Goal: Information Seeking & Learning: Learn about a topic

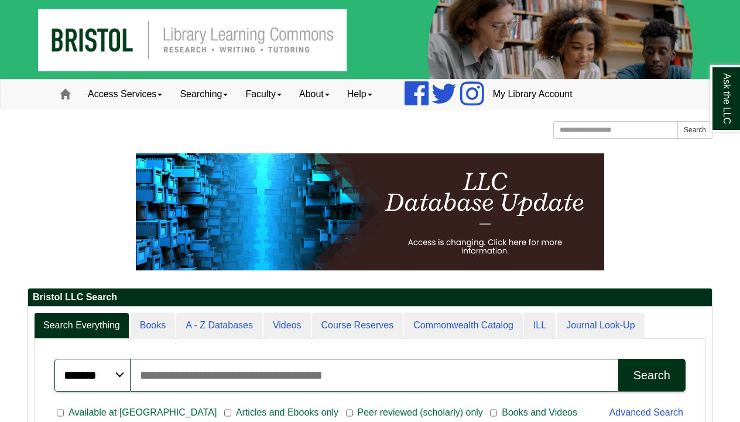
click at [648, 193] on p at bounding box center [370, 211] width 685 height 117
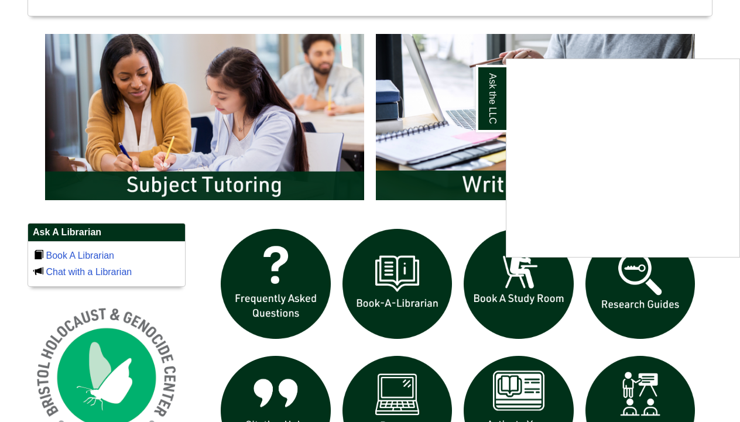
scroll to position [599, 0]
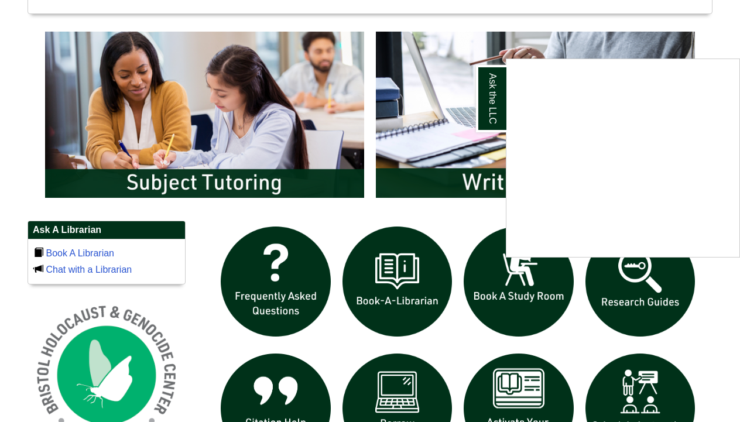
click at [638, 287] on div "Ask the LLC" at bounding box center [370, 211] width 740 height 422
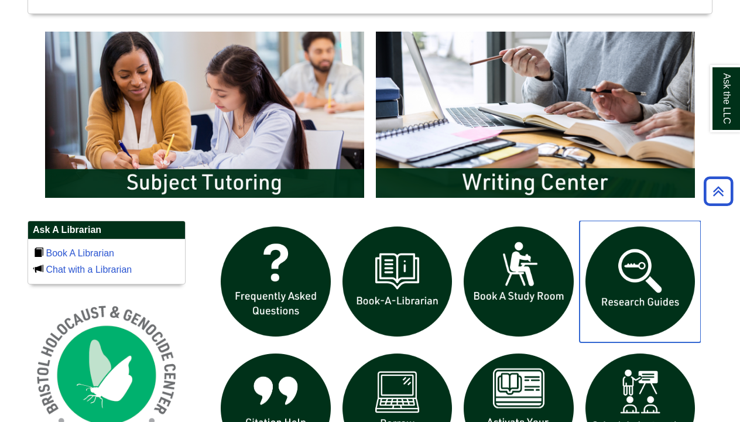
click at [638, 287] on img "slideshow" at bounding box center [641, 282] width 122 height 122
click at [643, 282] on img "slideshow" at bounding box center [641, 282] width 122 height 122
click at [646, 295] on img "slideshow" at bounding box center [641, 282] width 122 height 122
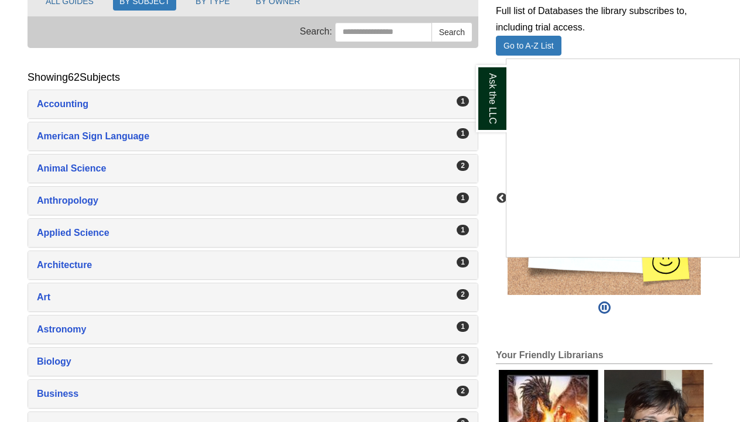
scroll to position [169, 0]
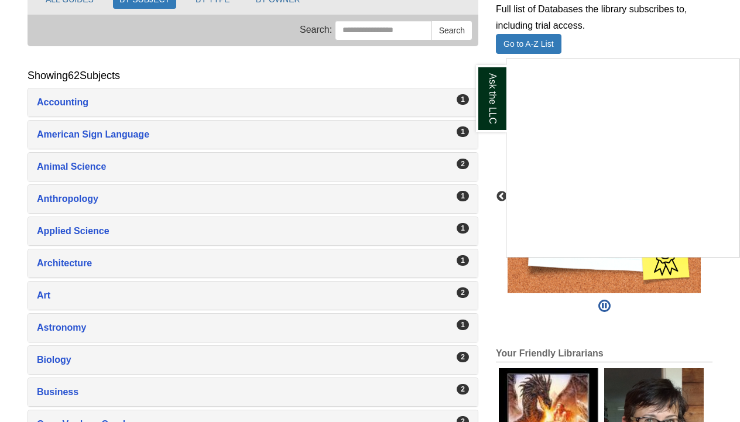
click at [94, 166] on div "Ask the LLC" at bounding box center [370, 211] width 740 height 422
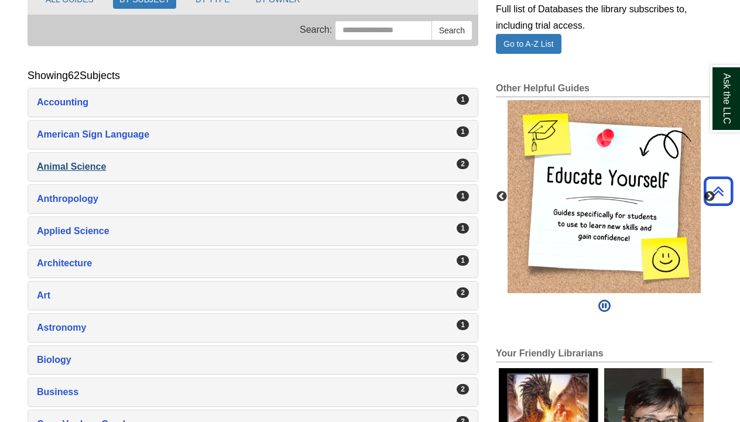
click at [94, 166] on div "Animal Science , 2 guides" at bounding box center [253, 167] width 432 height 16
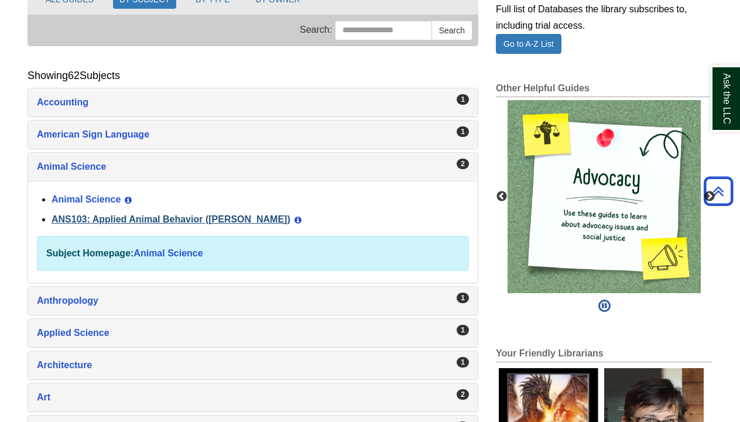
click at [104, 220] on link "ANS103: Applied Animal Behavior ([PERSON_NAME])" at bounding box center [171, 219] width 239 height 10
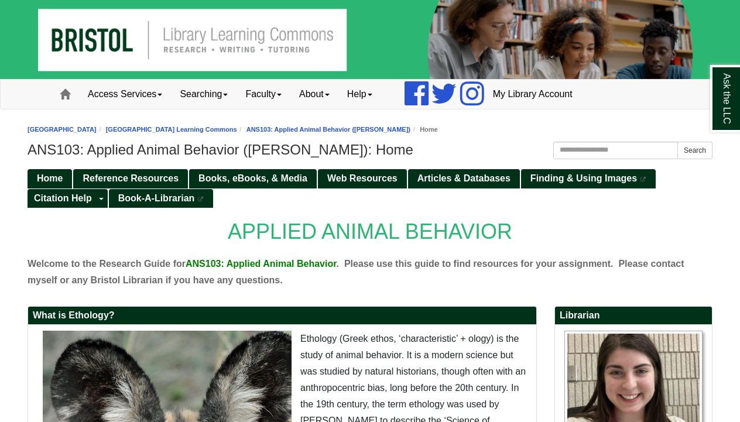
click at [159, 230] on p "APPLIED ANIMAL BEHAVIOR" at bounding box center [370, 231] width 685 height 37
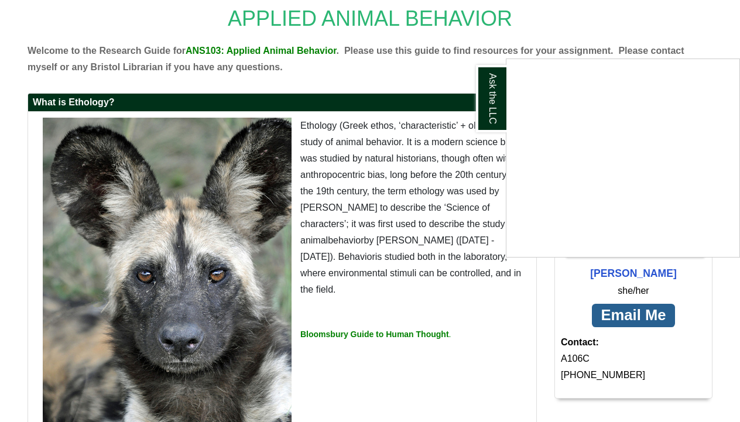
scroll to position [211, 0]
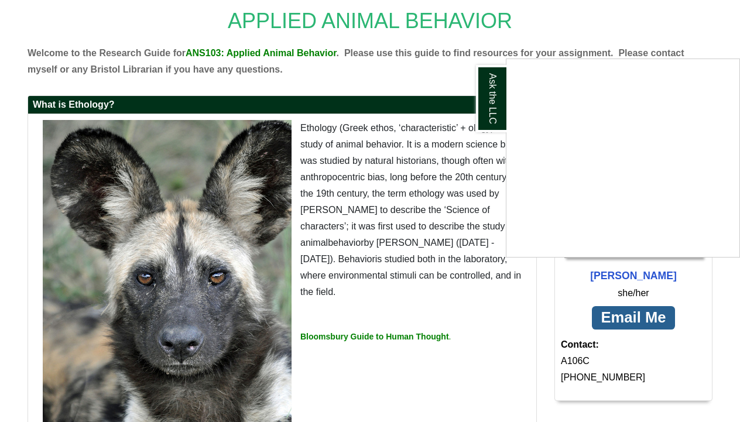
click at [314, 73] on div "Ask the LLC" at bounding box center [370, 211] width 740 height 422
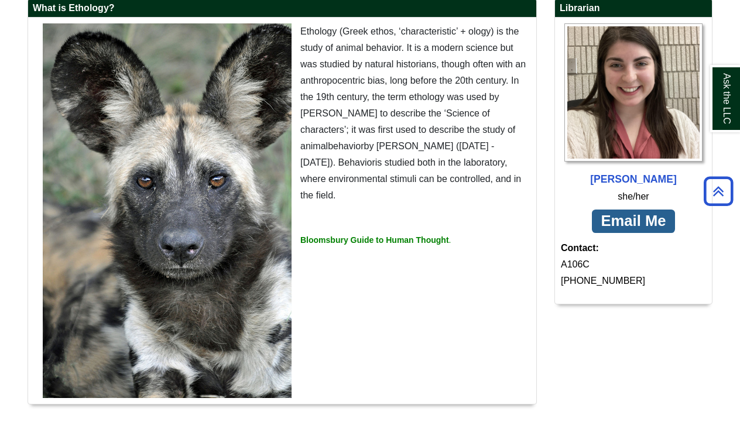
scroll to position [309, 0]
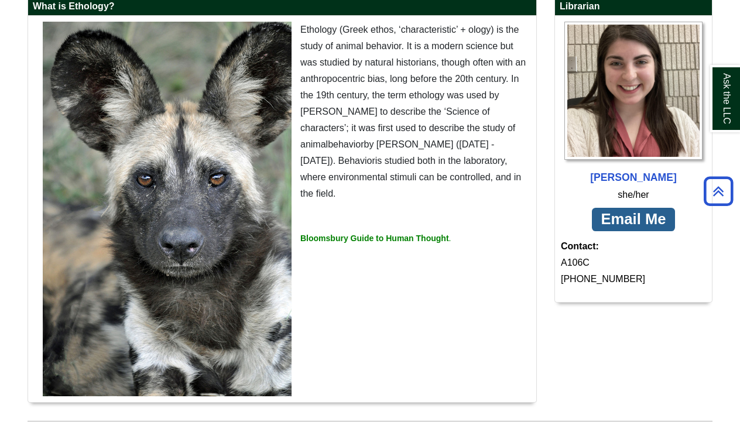
click at [360, 247] on p "Bloomsbury Guide to Human Thought ." at bounding box center [282, 238] width 497 height 16
click at [366, 243] on strong "Bloomsbury Guide to Human Thought" at bounding box center [374, 238] width 149 height 9
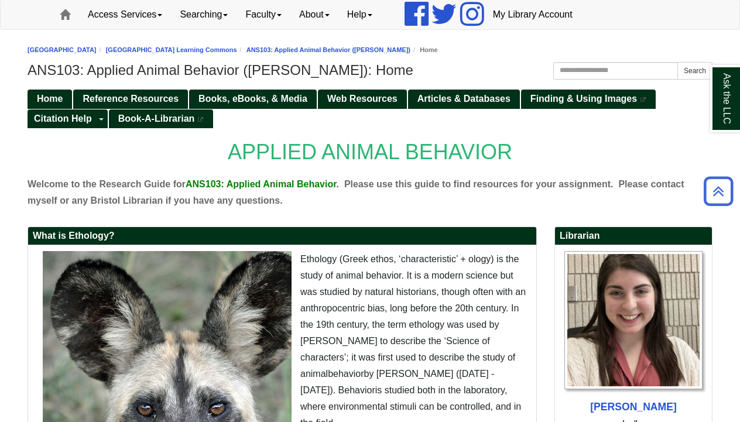
scroll to position [40, 0]
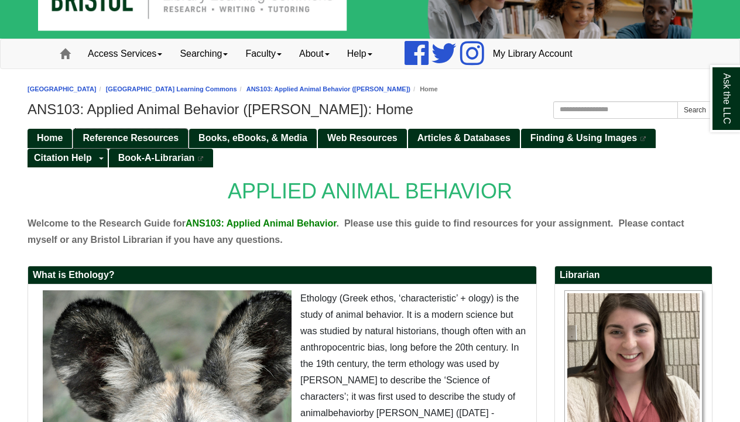
click at [150, 136] on span "Reference Resources" at bounding box center [131, 138] width 96 height 10
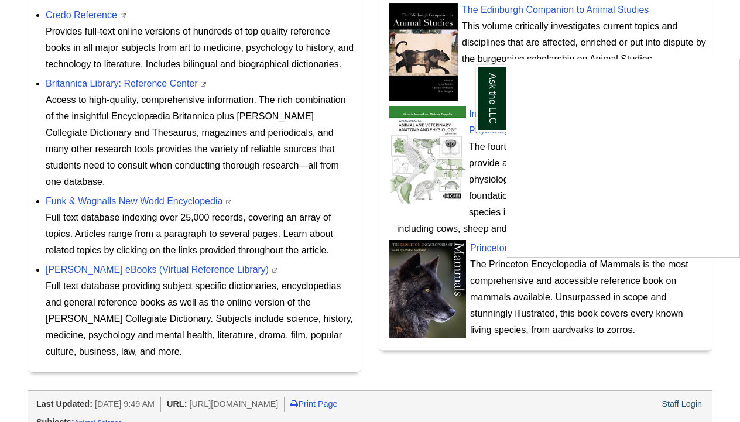
scroll to position [592, 0]
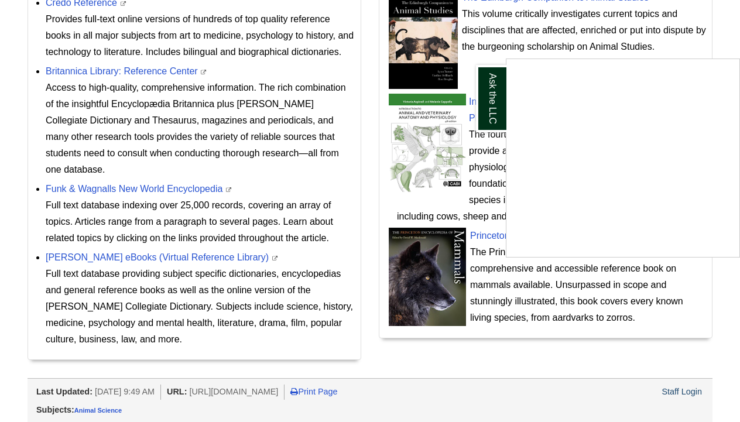
click at [180, 193] on div "Ask the LLC" at bounding box center [370, 211] width 740 height 422
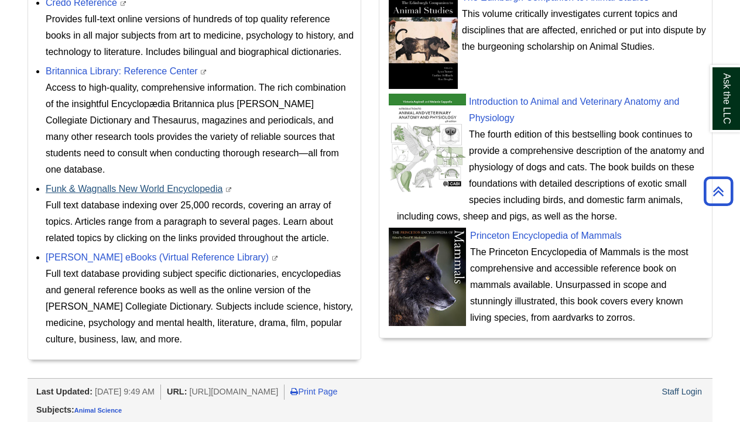
click at [177, 189] on link "Funk & Wagnalls New World Encyclopedia" at bounding box center [134, 189] width 177 height 10
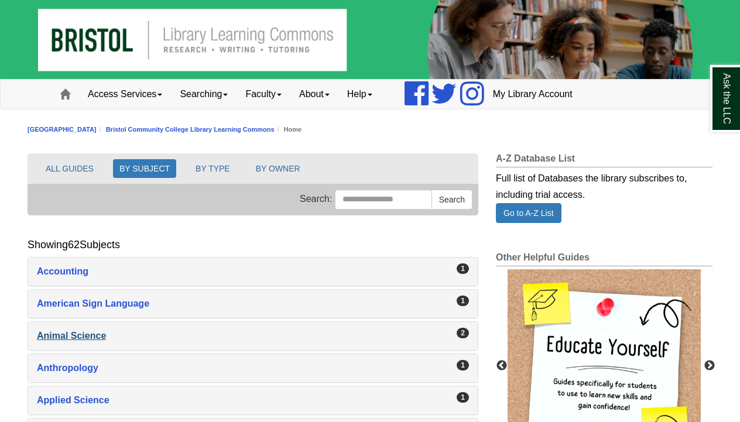
click at [111, 330] on div "Animal Science , 2 guides" at bounding box center [253, 336] width 432 height 16
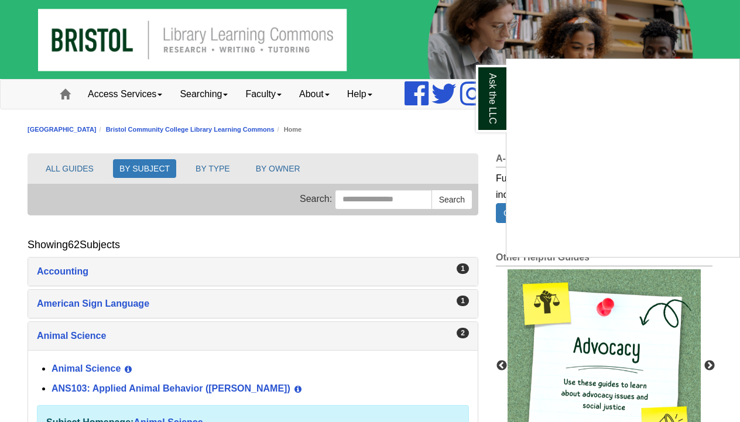
click at [129, 396] on div "Ask the LLC" at bounding box center [370, 211] width 740 height 422
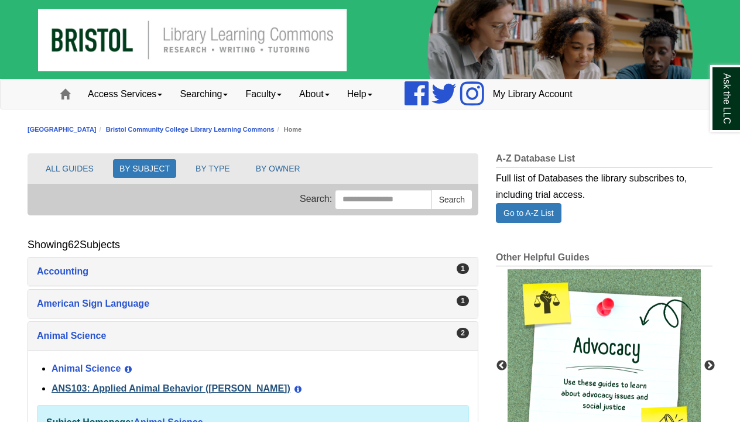
click at [129, 391] on link "ANS103: Applied Animal Behavior ([PERSON_NAME])" at bounding box center [171, 389] width 239 height 10
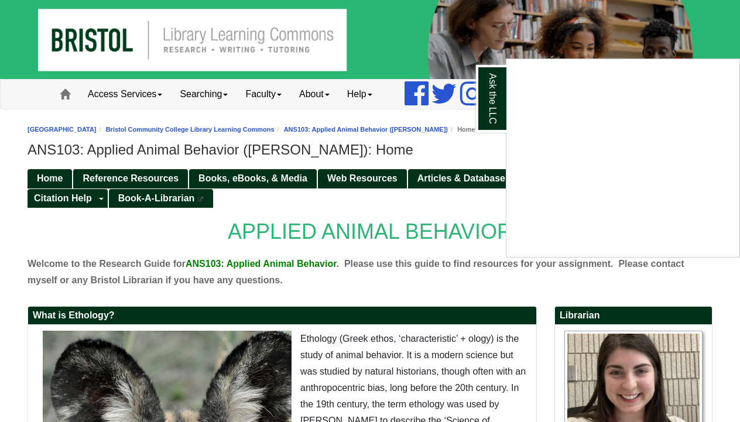
click at [253, 173] on div "Ask the LLC" at bounding box center [370, 211] width 740 height 422
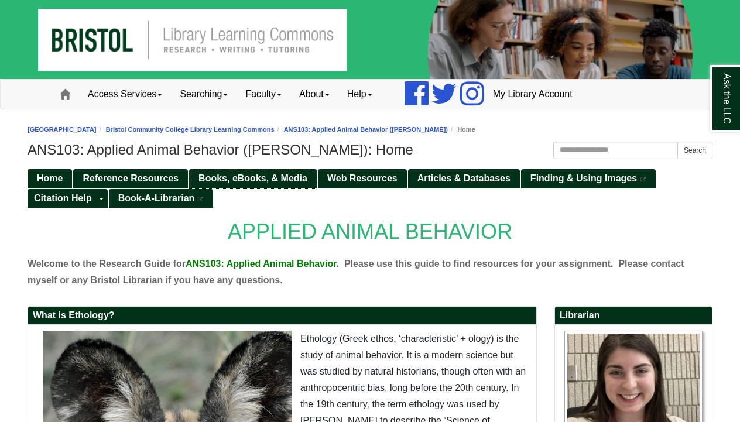
click at [254, 175] on span "Books, eBooks, & Media" at bounding box center [253, 178] width 109 height 10
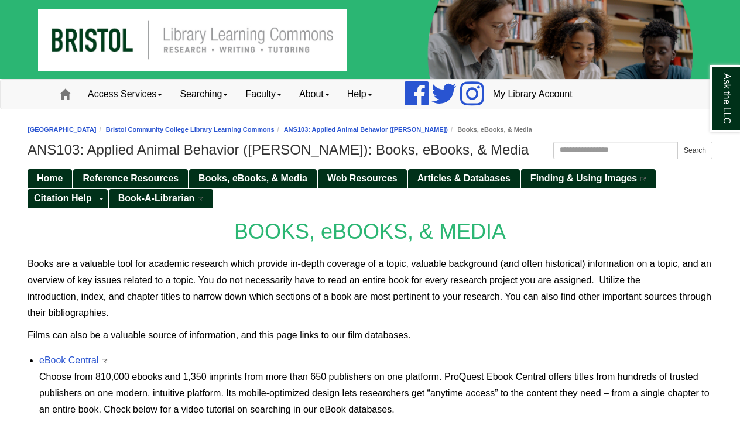
click at [204, 231] on p "BOOKS, eBOOKS, & MEDIA" at bounding box center [370, 231] width 685 height 37
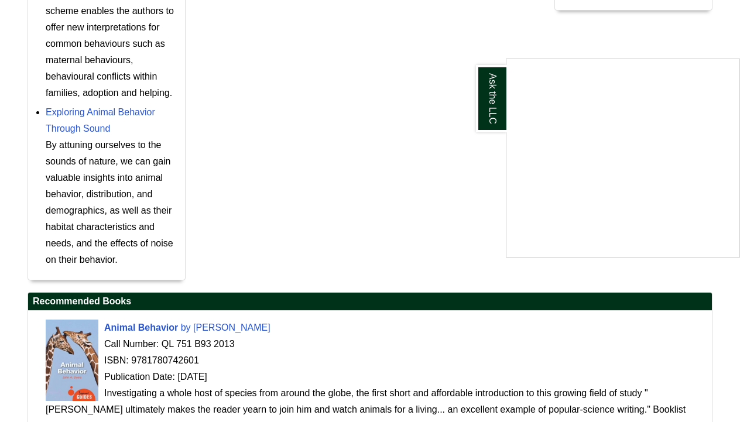
scroll to position [702, 0]
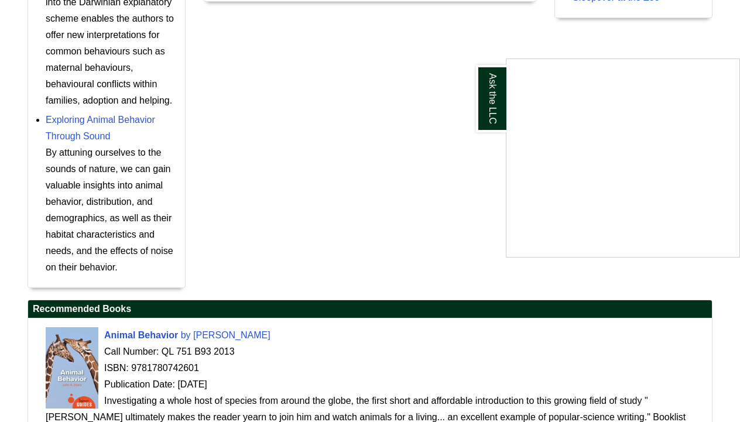
click at [75, 348] on div "Ask the LLC" at bounding box center [370, 211] width 740 height 422
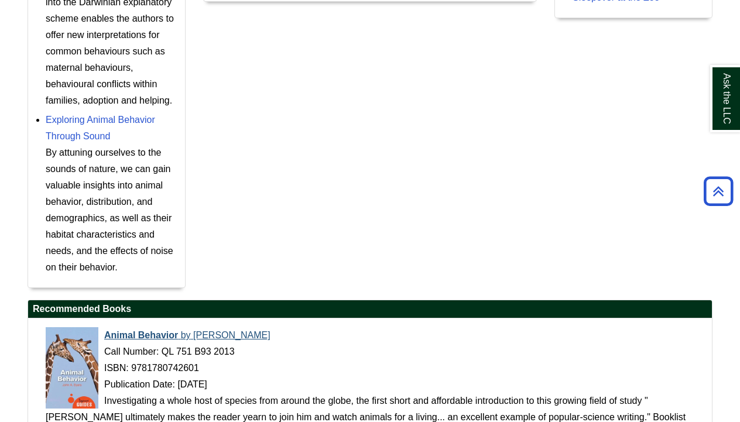
click at [75, 348] on img at bounding box center [72, 367] width 53 height 81
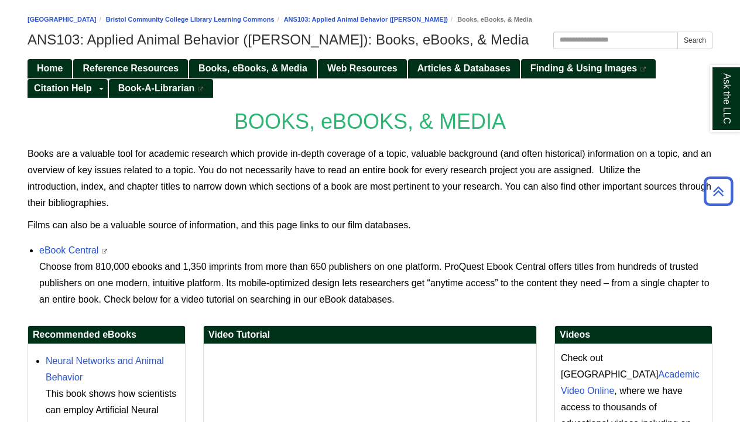
scroll to position [110, 0]
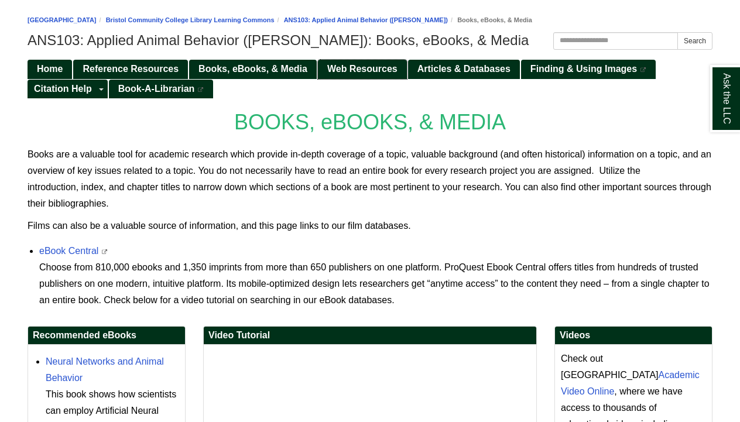
click at [350, 63] on link "Web Resources" at bounding box center [362, 69] width 89 height 19
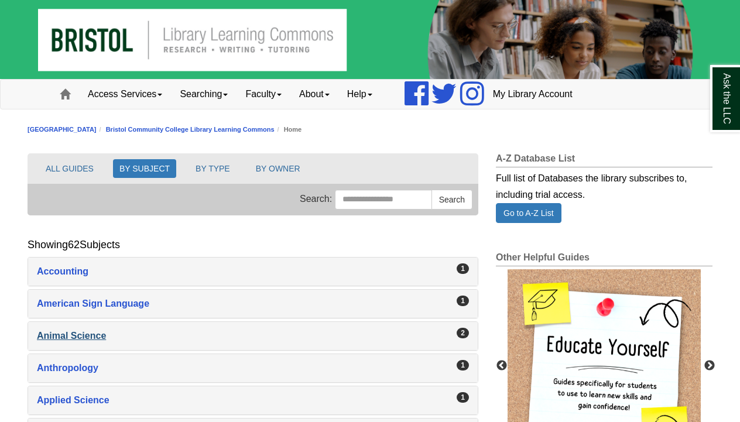
click at [98, 338] on div "Animal Science , 2 guides" at bounding box center [253, 336] width 432 height 16
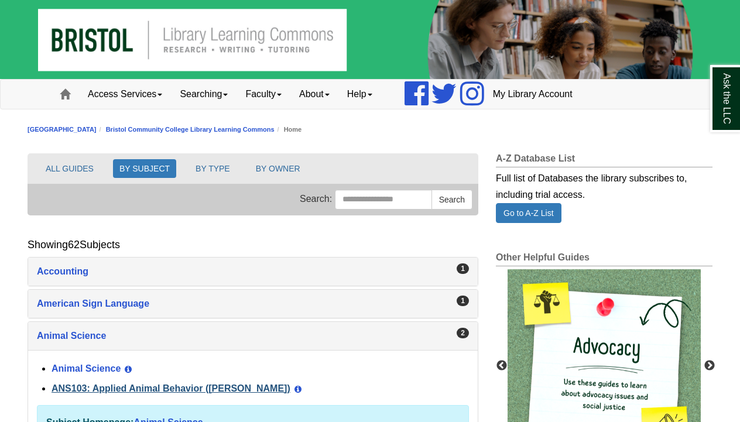
click at [111, 389] on link "ANS103: Applied Animal Behavior ([PERSON_NAME])" at bounding box center [171, 389] width 239 height 10
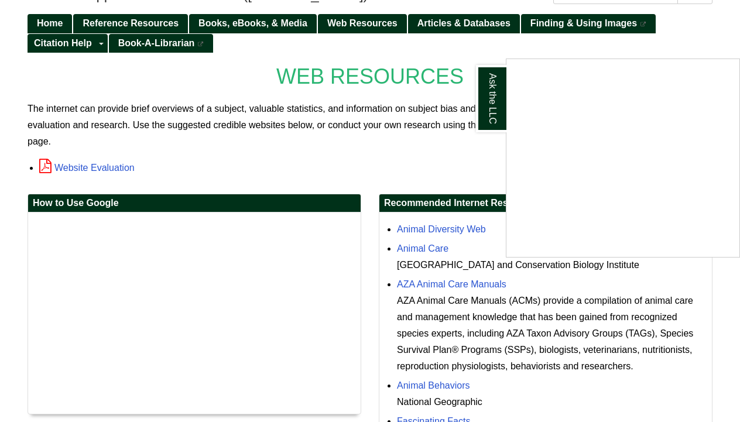
scroll to position [138, 0]
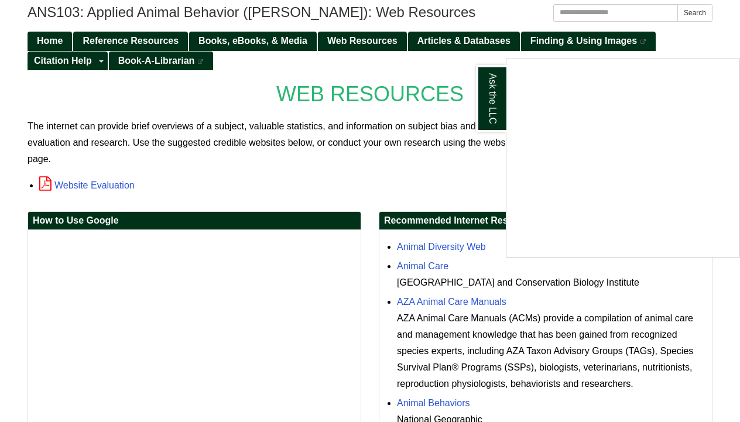
click at [445, 405] on div "Ask the LLC" at bounding box center [370, 211] width 740 height 422
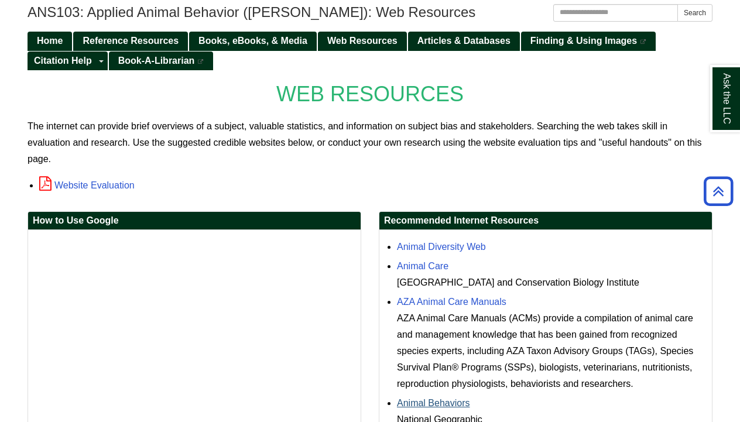
click at [445, 405] on link "Animal Behaviors" at bounding box center [433, 403] width 73 height 10
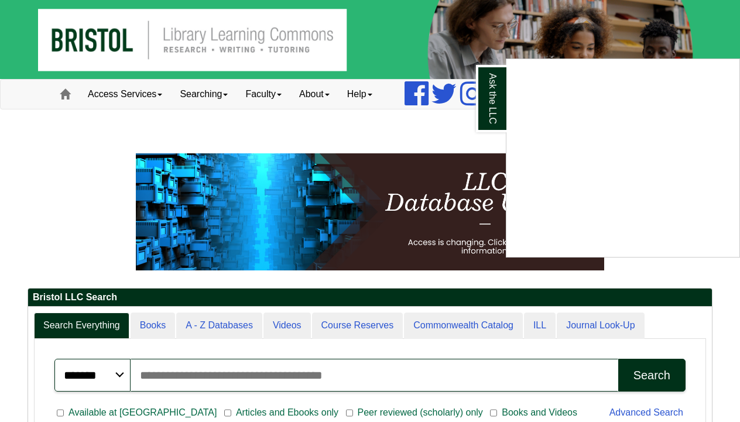
click at [146, 371] on div "Ask the LLC" at bounding box center [370, 211] width 740 height 422
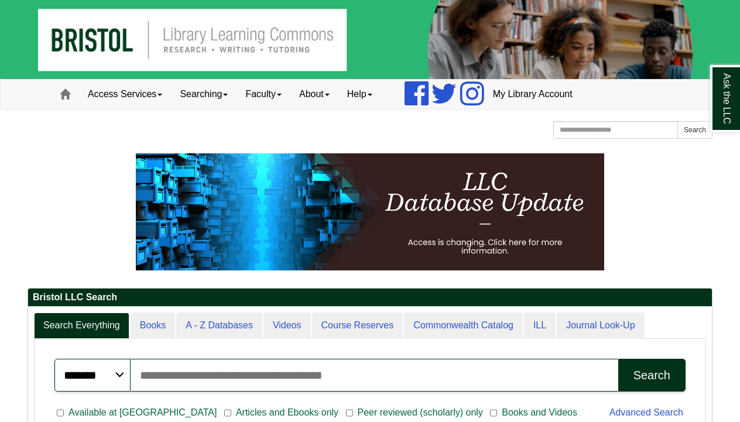
click at [146, 371] on input "Search articles, books, journals & more" at bounding box center [375, 375] width 488 height 33
type input "*******"
click at [653, 379] on div "Search" at bounding box center [652, 375] width 37 height 13
click at [643, 176] on p at bounding box center [370, 211] width 685 height 117
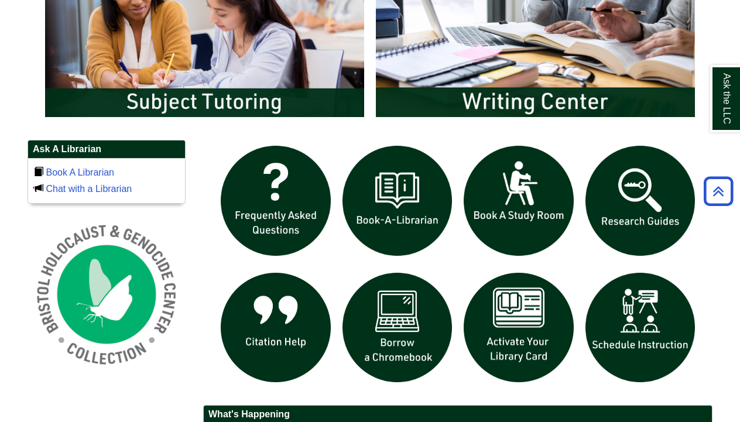
scroll to position [682, 0]
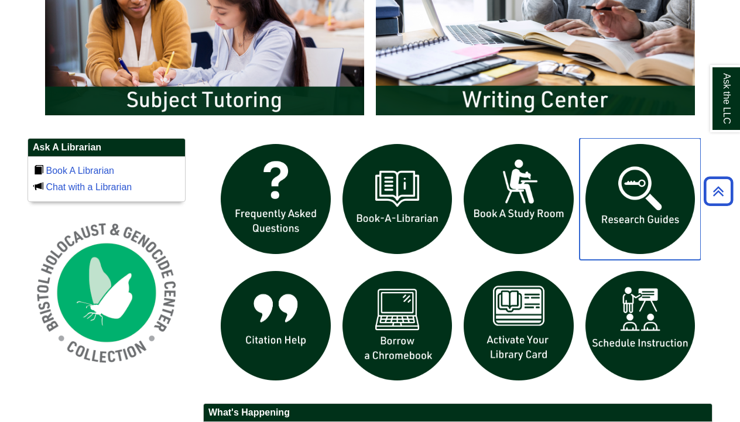
click at [638, 181] on img "slideshow" at bounding box center [641, 199] width 122 height 122
click at [644, 199] on img "slideshow" at bounding box center [641, 199] width 122 height 122
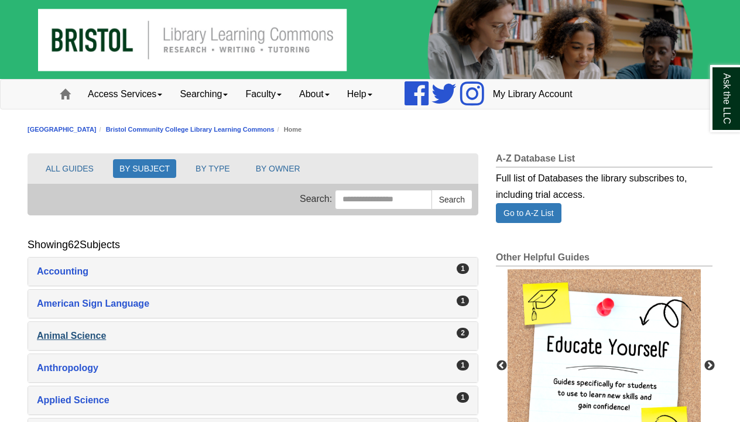
click at [88, 336] on div "Animal Science , 2 guides" at bounding box center [253, 336] width 432 height 16
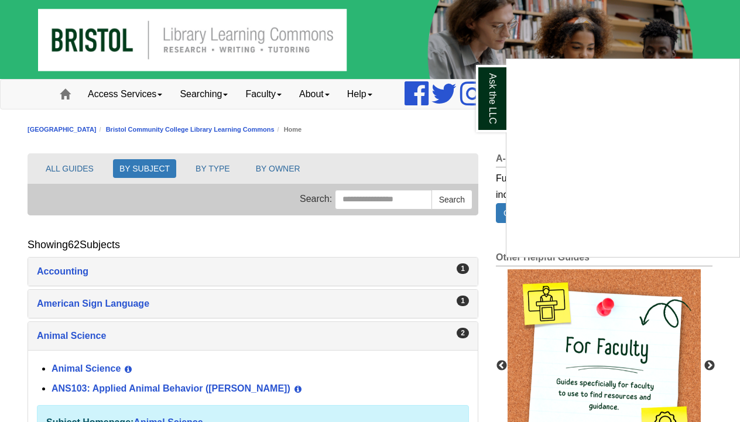
click at [105, 385] on div "Ask the LLC" at bounding box center [370, 211] width 740 height 422
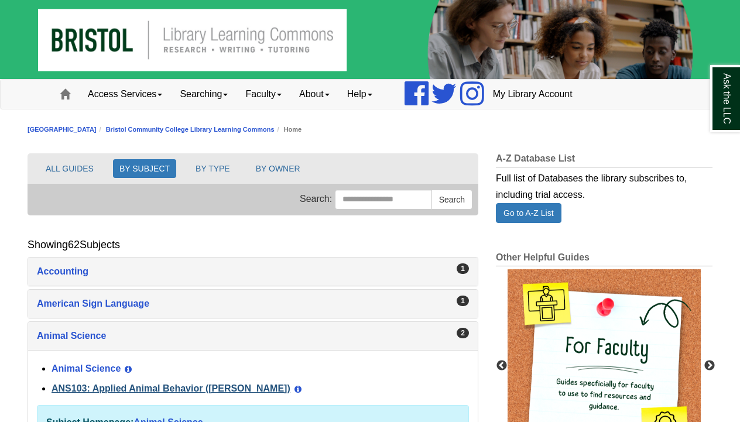
click at [105, 388] on link "ANS103: Applied Animal Behavior ([PERSON_NAME])" at bounding box center [171, 389] width 239 height 10
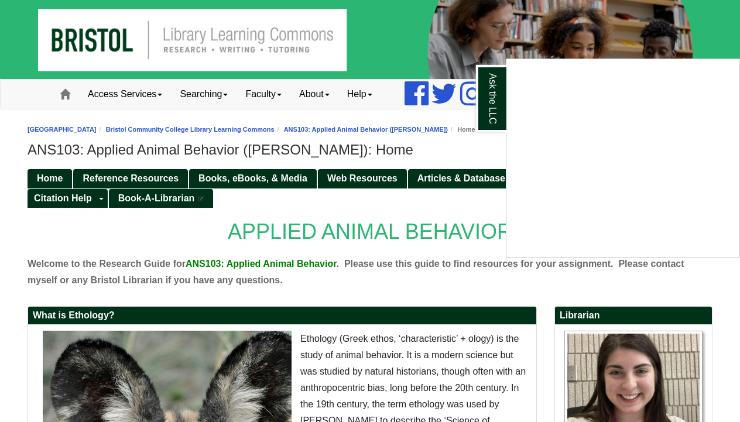
click at [355, 176] on div "Ask the LLC" at bounding box center [370, 211] width 740 height 422
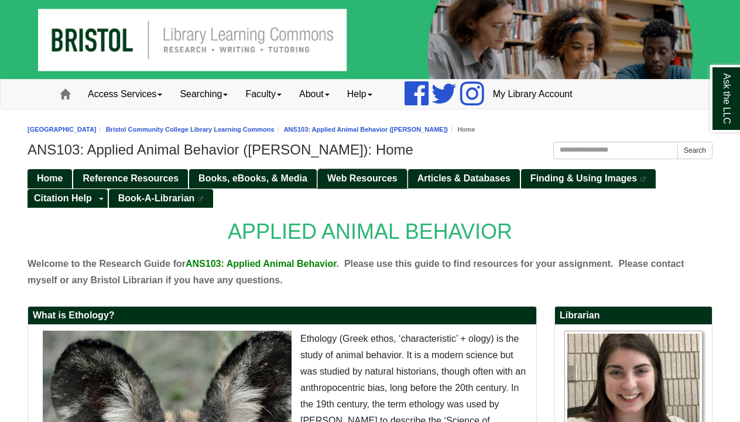
click at [355, 176] on span "Web Resources" at bounding box center [362, 178] width 70 height 10
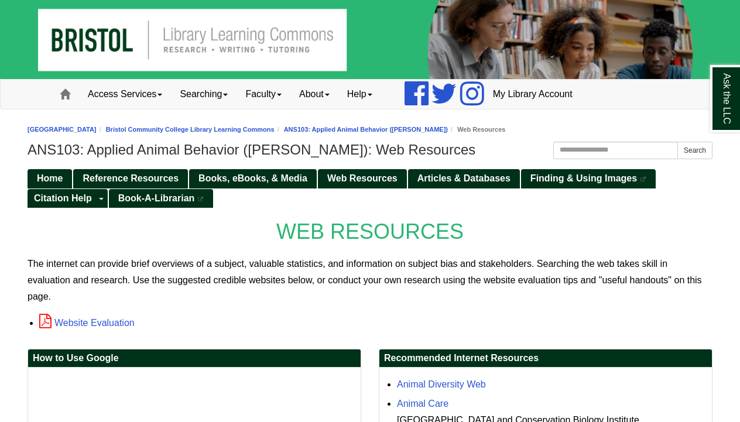
click at [295, 316] on div "Website Evaluation" at bounding box center [375, 323] width 673 height 18
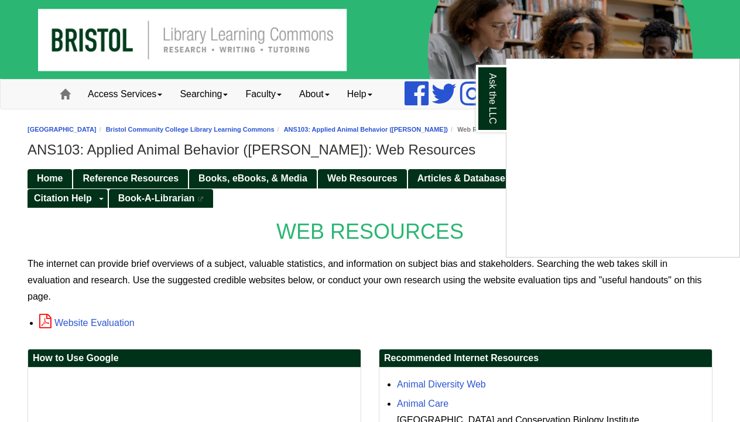
click at [355, 176] on div "Ask the LLC" at bounding box center [370, 211] width 740 height 422
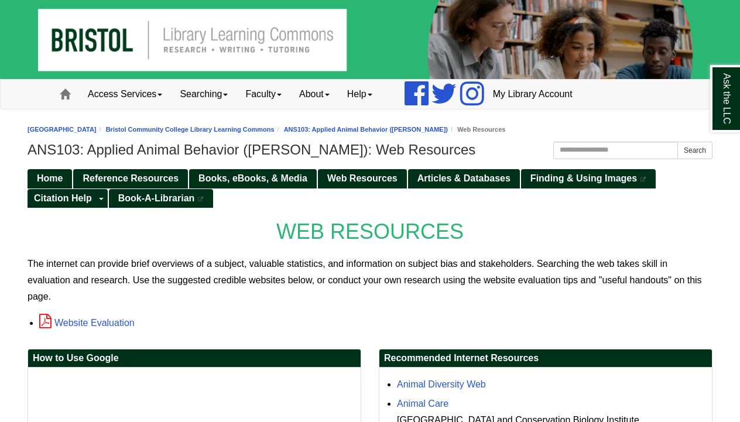
click at [362, 296] on p "The internet can provide brief overviews of a subject, valuable statistics, and…" at bounding box center [370, 280] width 685 height 49
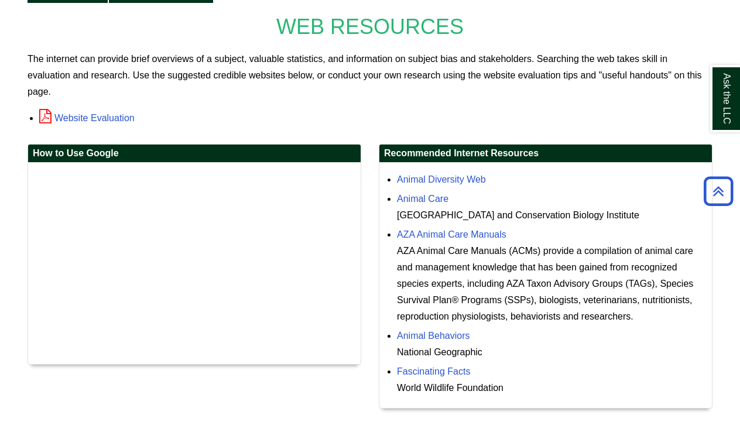
scroll to position [207, 0]
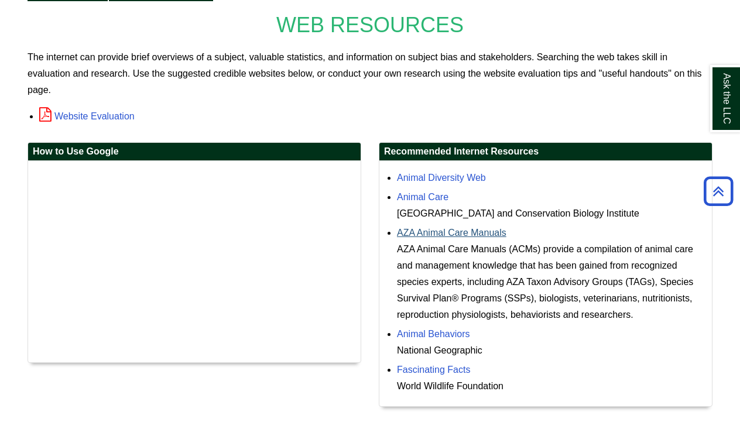
click at [449, 231] on link "AZA Animal Care Manuals" at bounding box center [452, 233] width 110 height 10
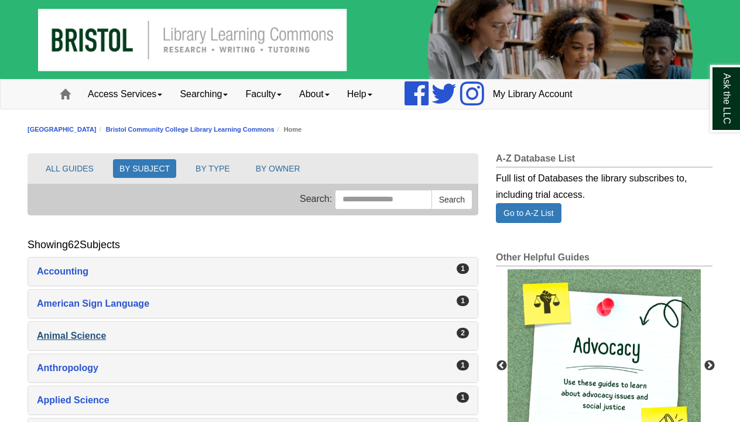
click at [98, 334] on div "Animal Science , 2 guides" at bounding box center [253, 336] width 432 height 16
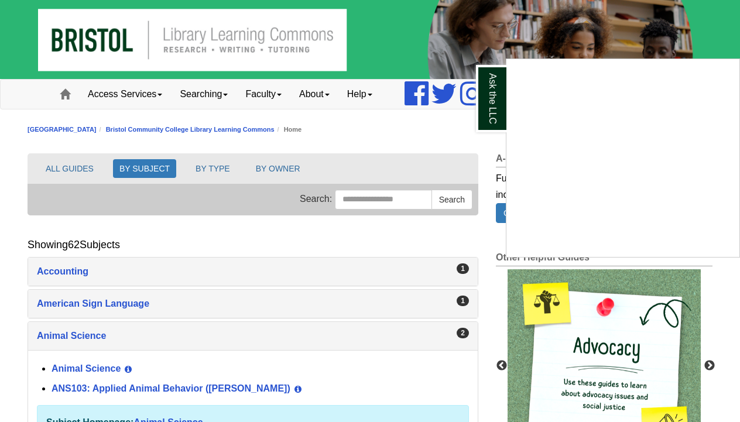
click at [107, 392] on div "Ask the LLC" at bounding box center [370, 211] width 740 height 422
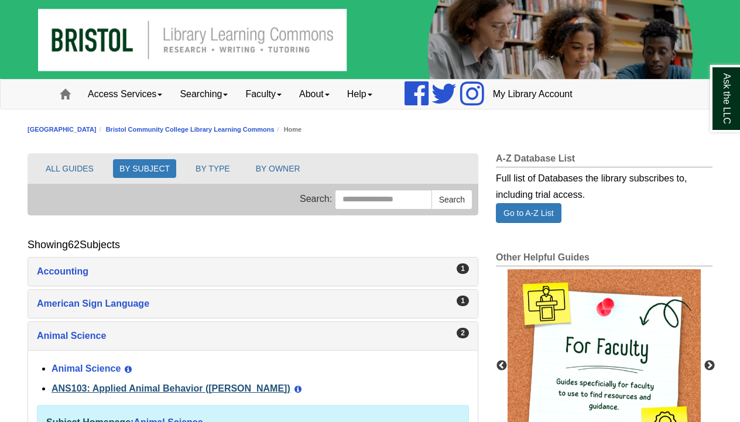
click at [102, 389] on link "ANS103: Applied Animal Behavior ([PERSON_NAME])" at bounding box center [171, 389] width 239 height 10
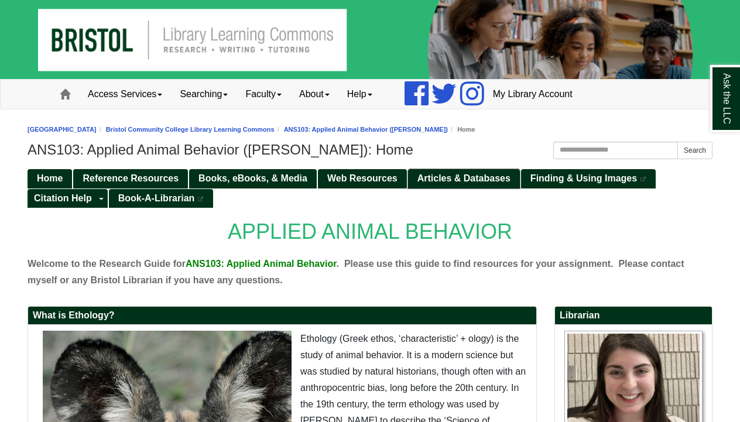
click at [466, 171] on link "Articles & Databases" at bounding box center [464, 178] width 112 height 19
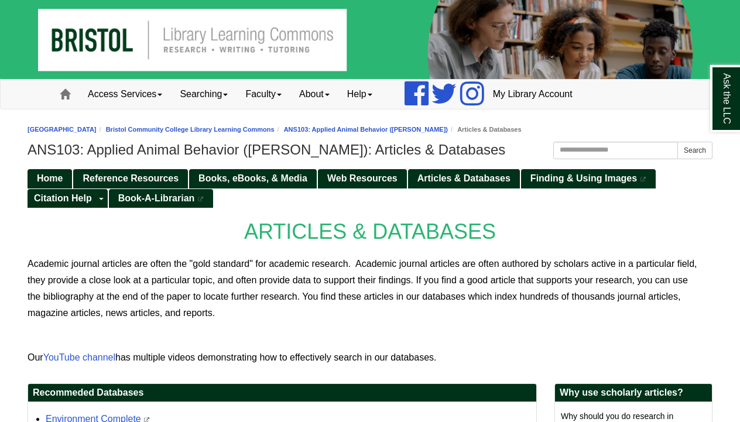
click at [425, 314] on p "Academic journal articles are often the "gold standard" for academic research. …" at bounding box center [370, 289] width 685 height 66
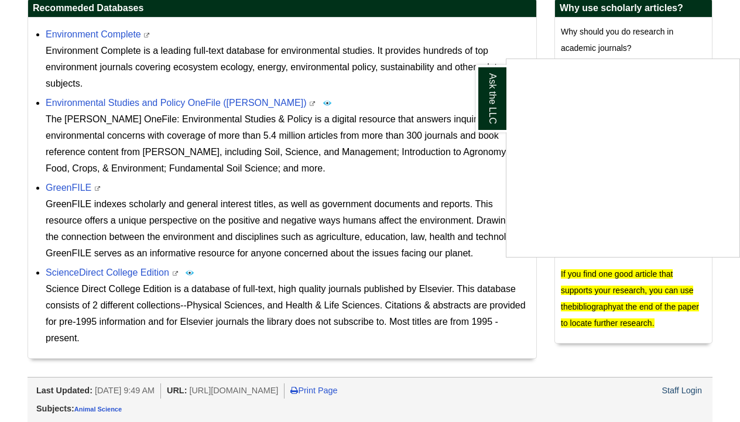
scroll to position [383, 0]
